Goal: Find specific page/section: Find specific page/section

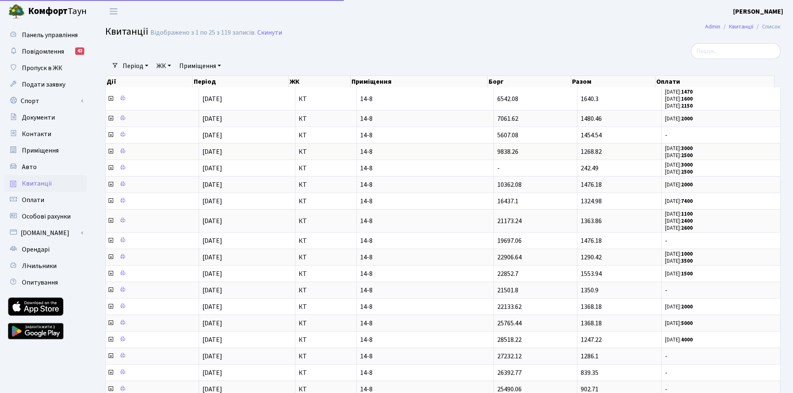
select select "25"
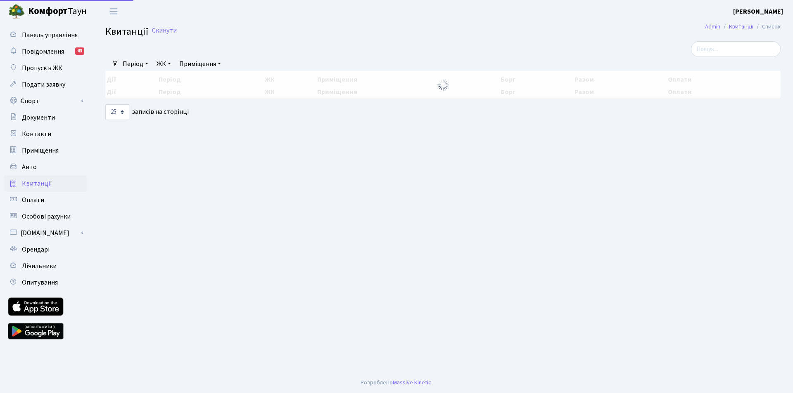
select select "25"
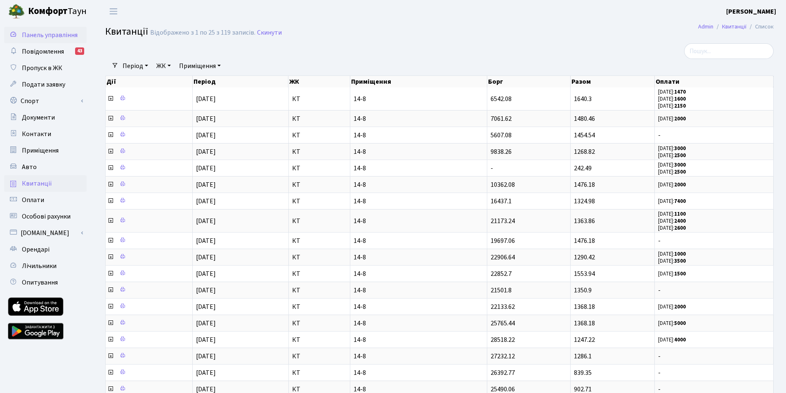
click at [40, 34] on span "Панель управління" at bounding box center [50, 35] width 56 height 9
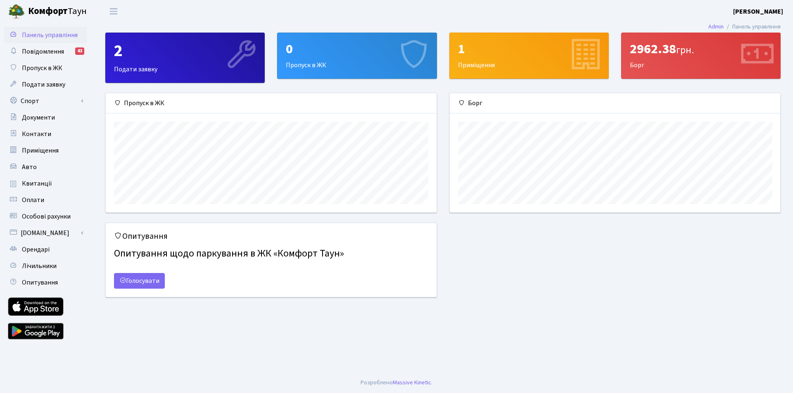
scroll to position [119, 330]
